Goal: Information Seeking & Learning: Learn about a topic

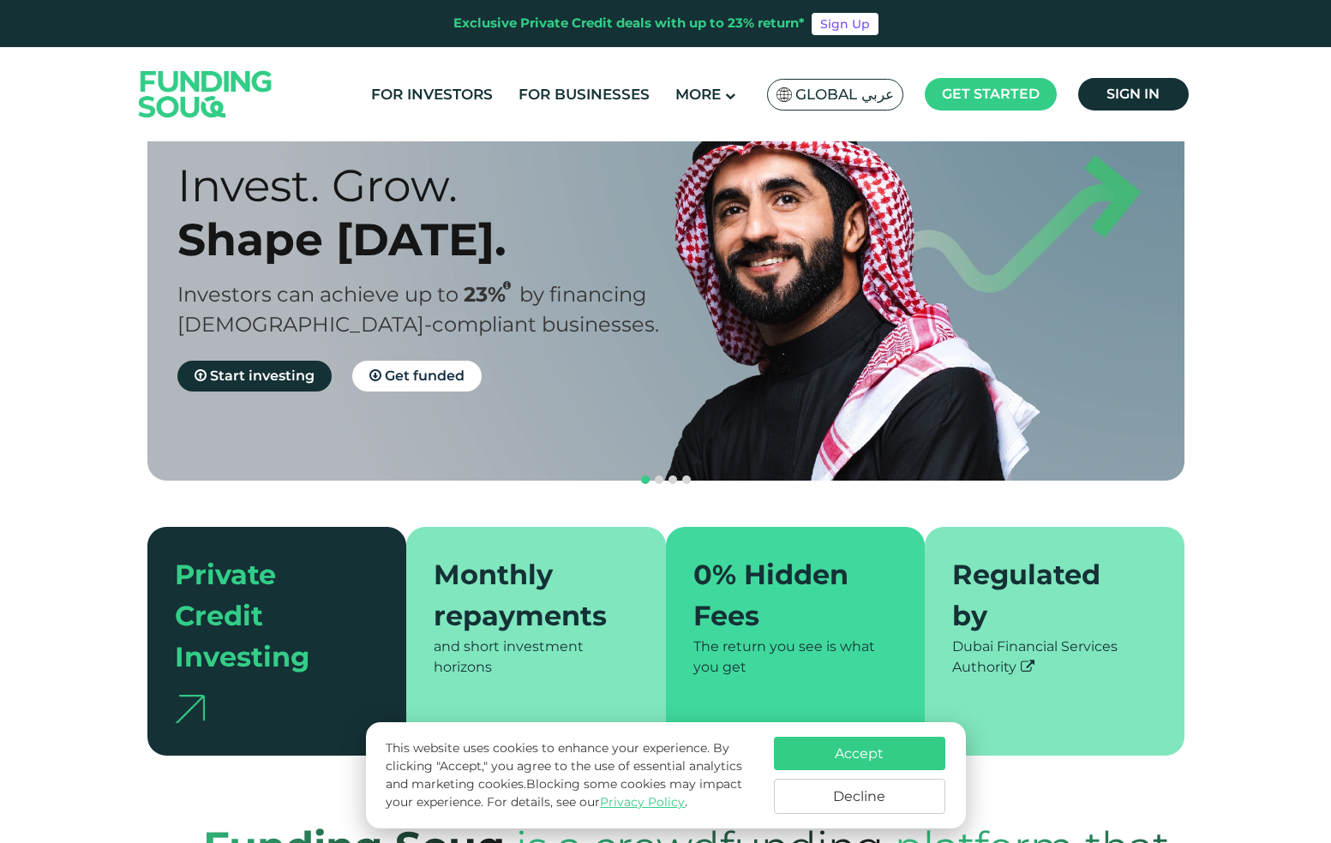
scroll to position [86, 0]
click at [824, 758] on button "Accept" at bounding box center [859, 753] width 171 height 33
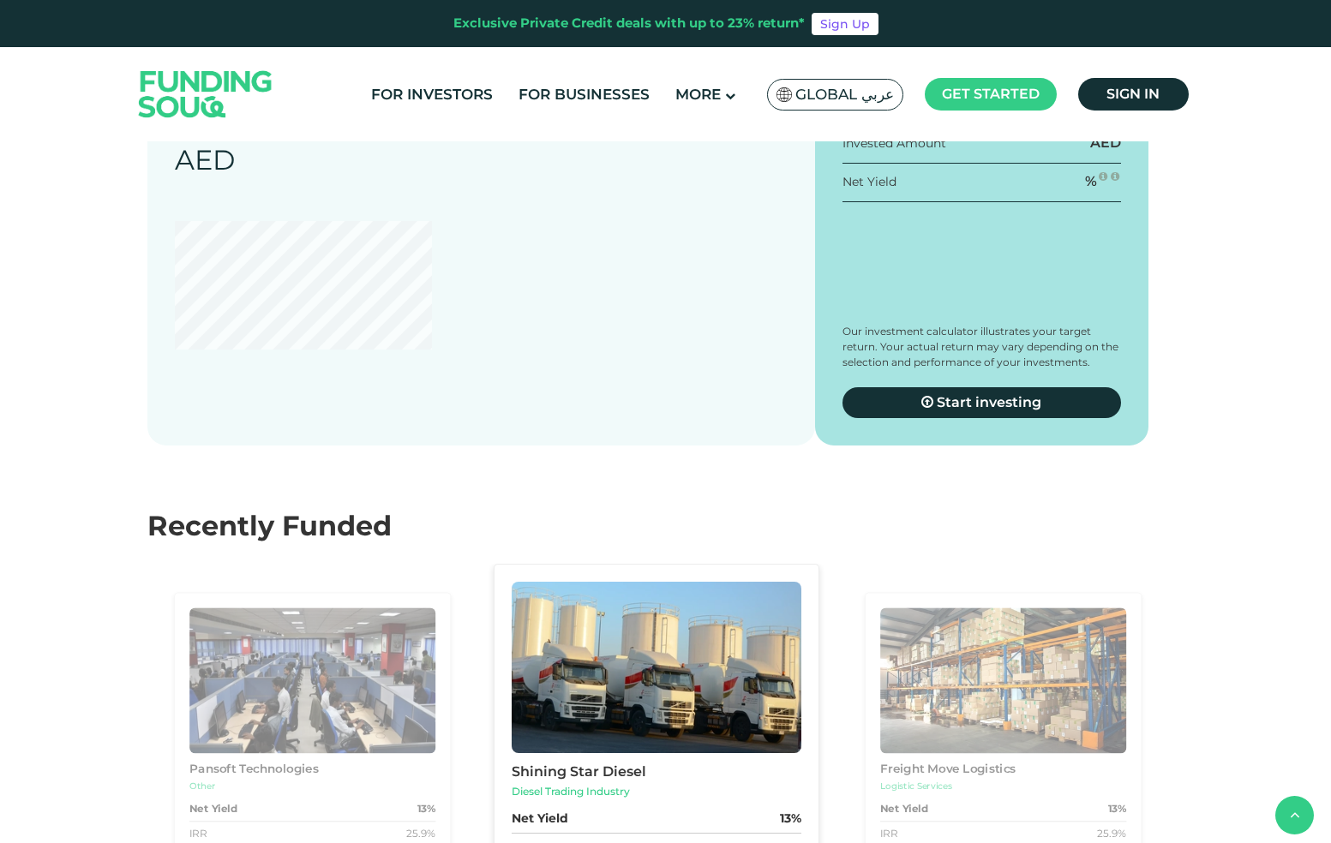
scroll to position [1885, 0]
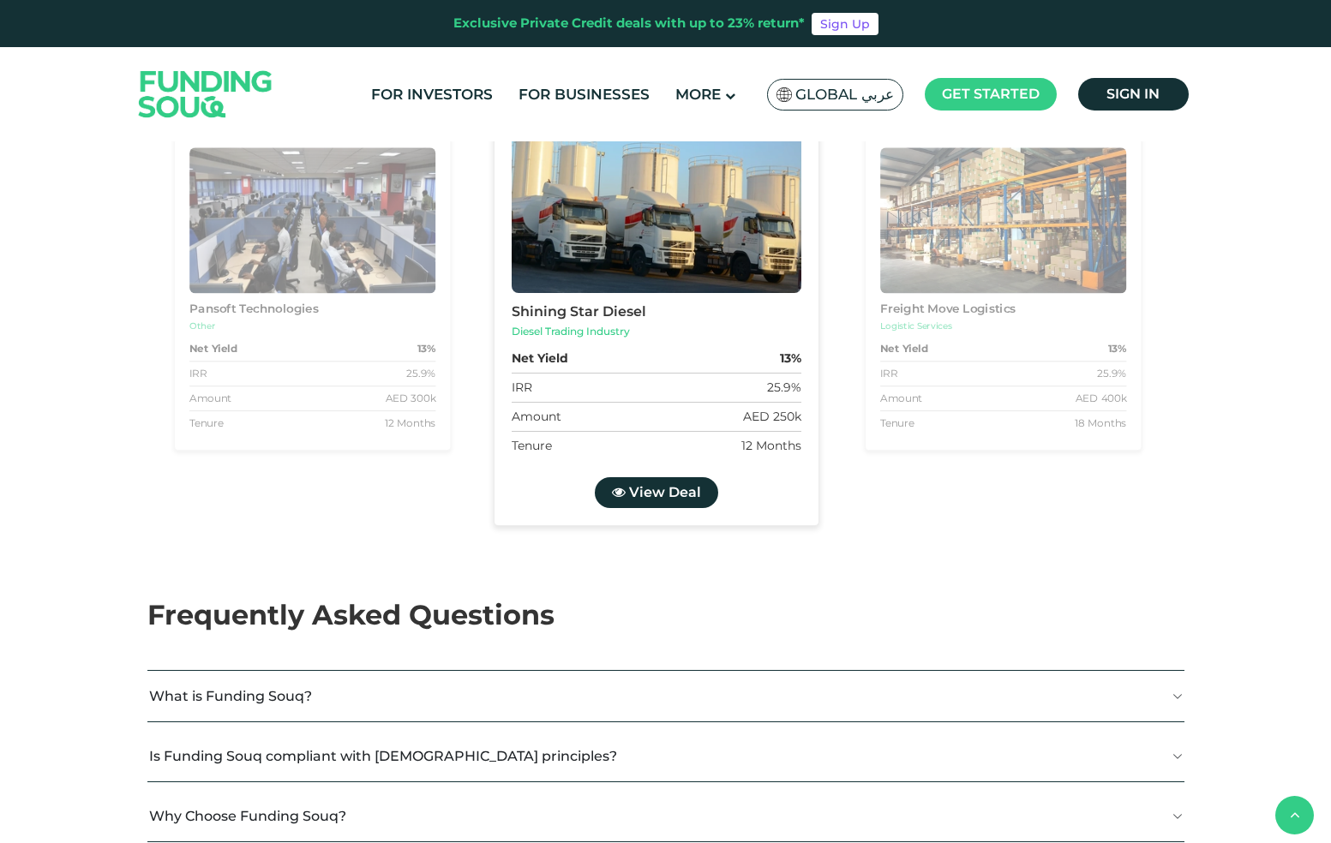
type tc-range-slider "4"
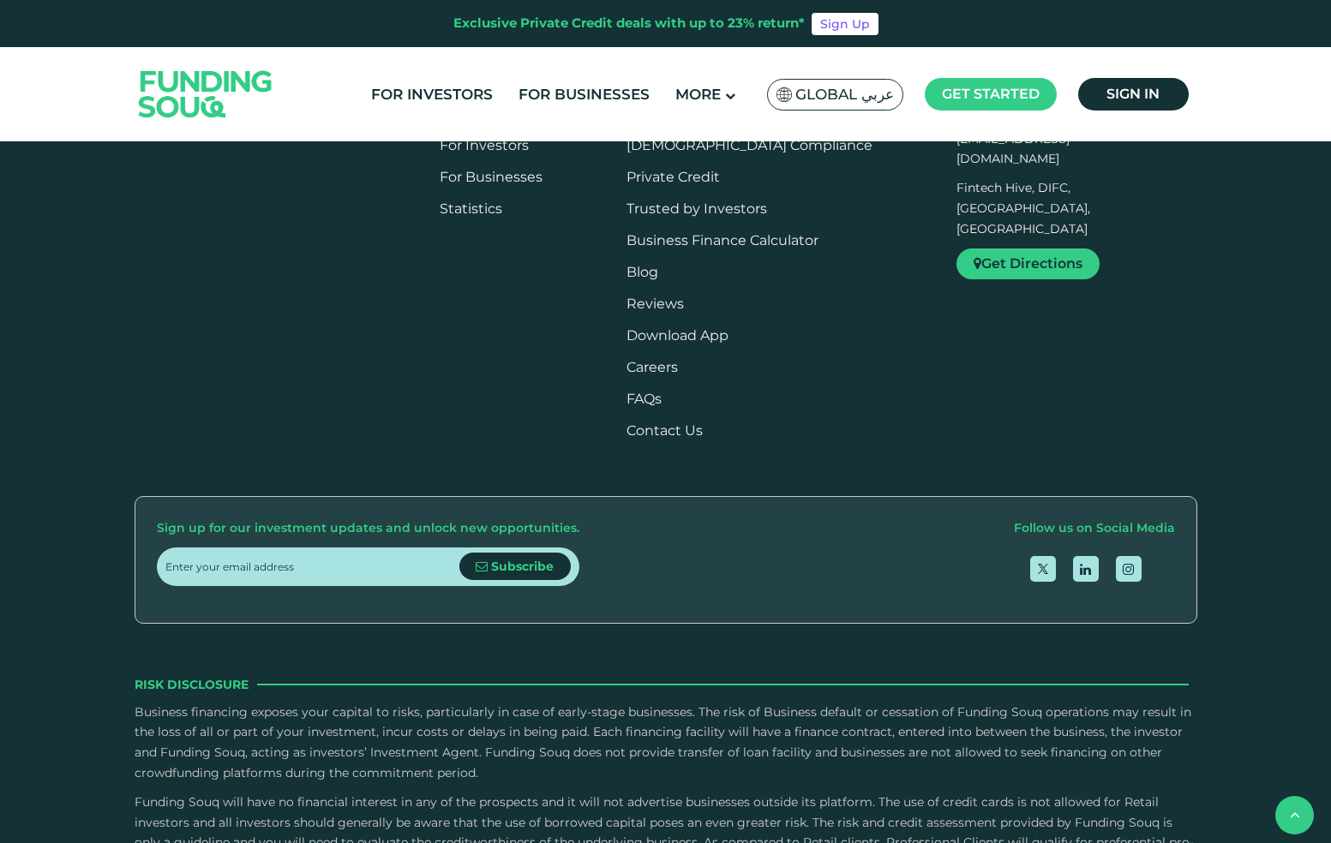
scroll to position [3857, 0]
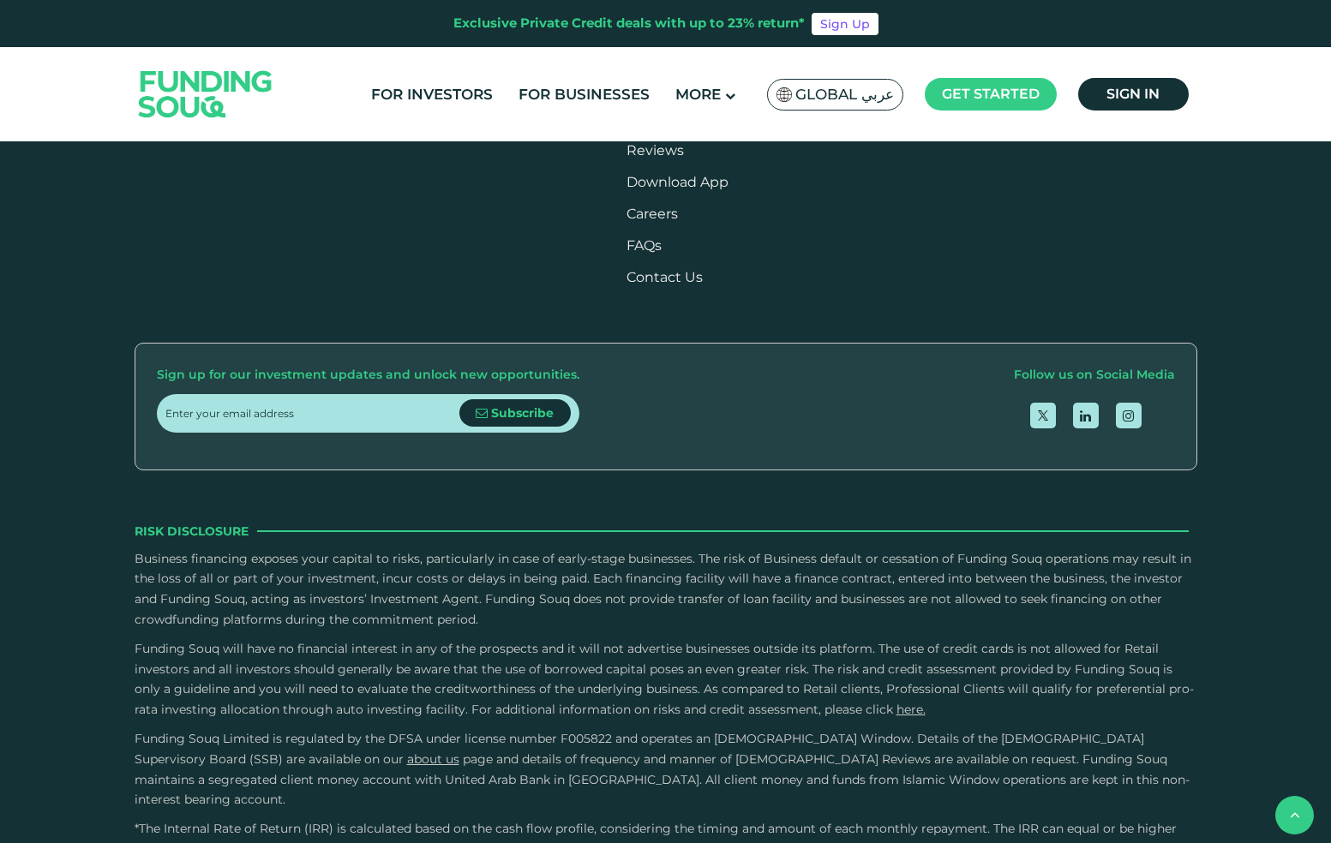
scroll to position [4028, 0]
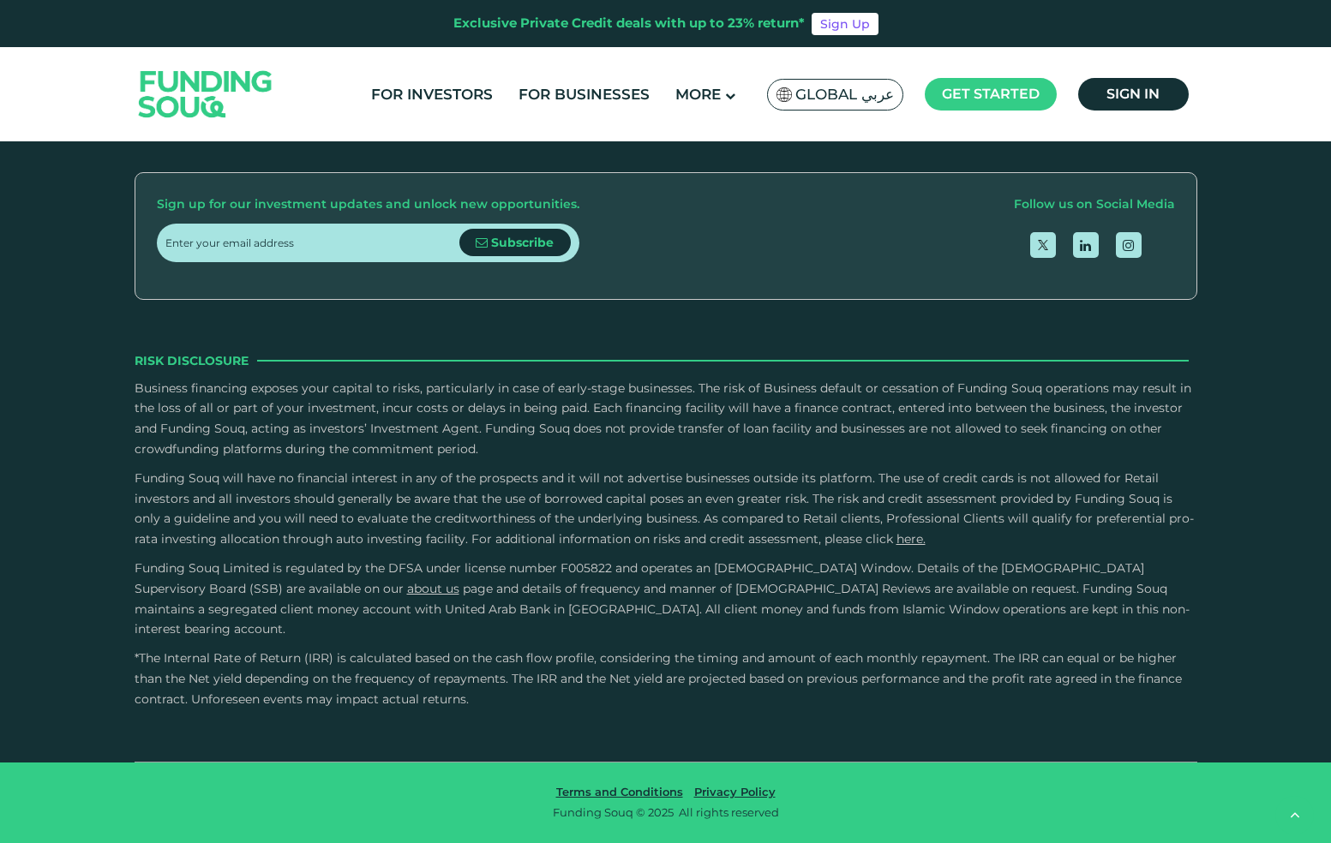
scroll to position [5056, 0]
